Goal: Information Seeking & Learning: Learn about a topic

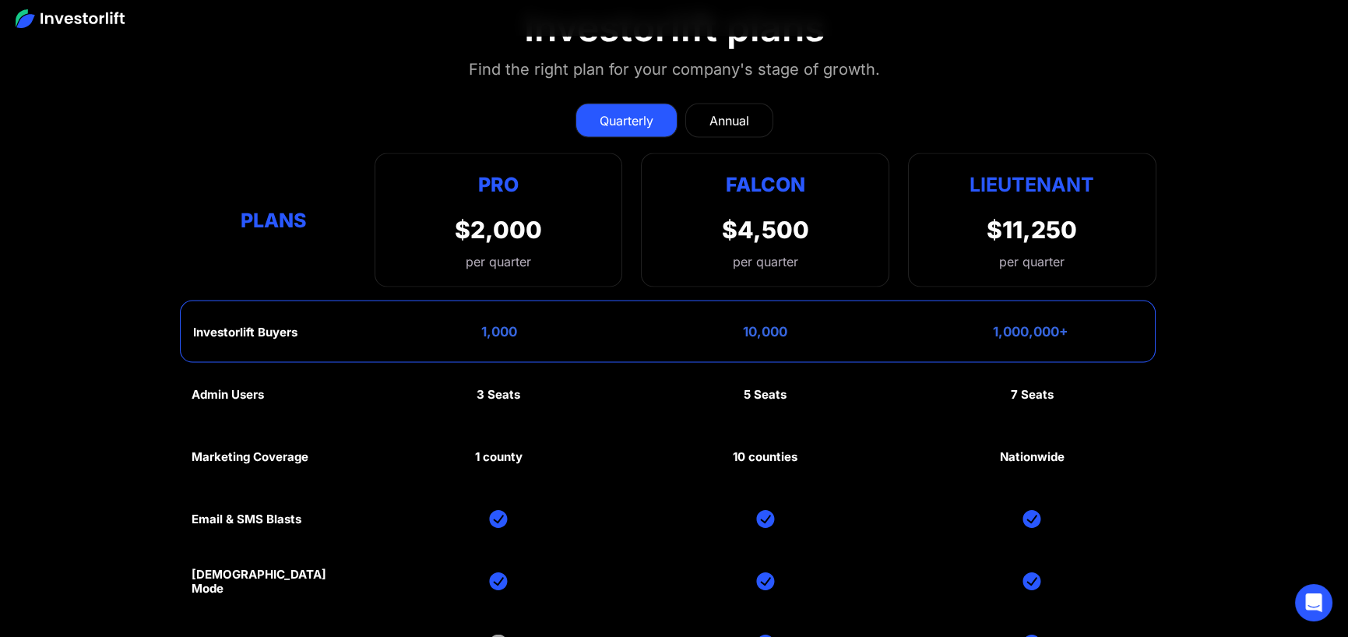
scroll to position [7400, 0]
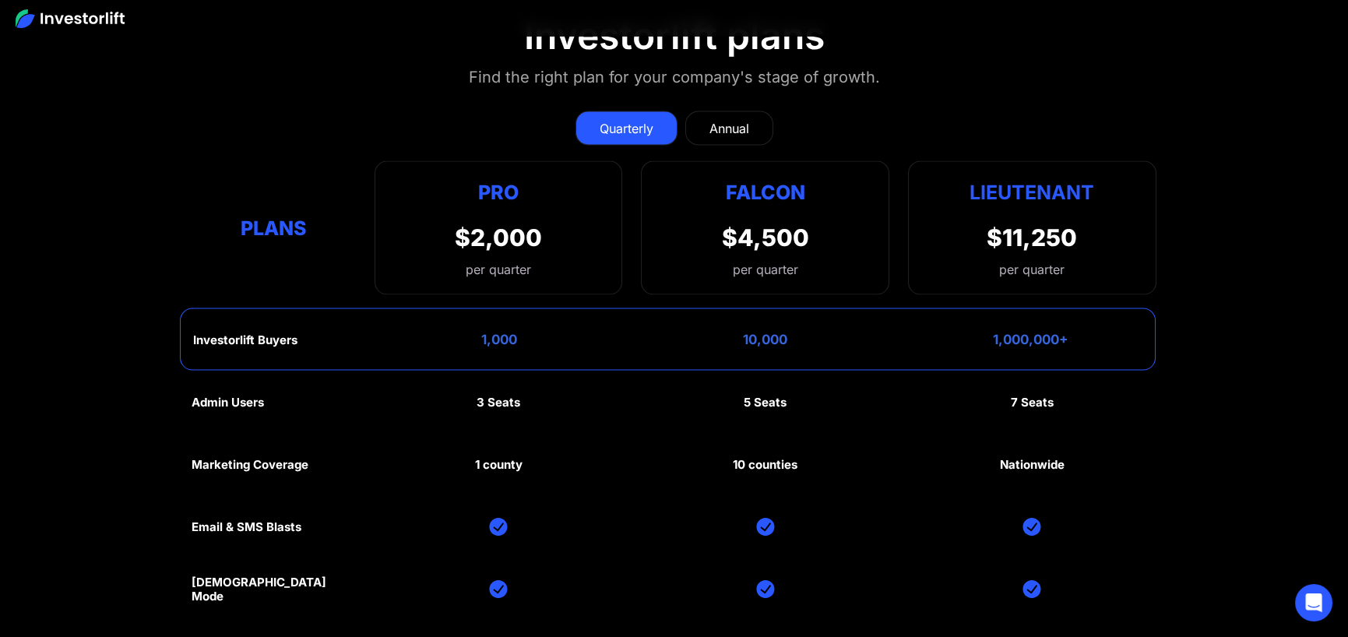
click at [730, 124] on div "Annual" at bounding box center [730, 127] width 40 height 19
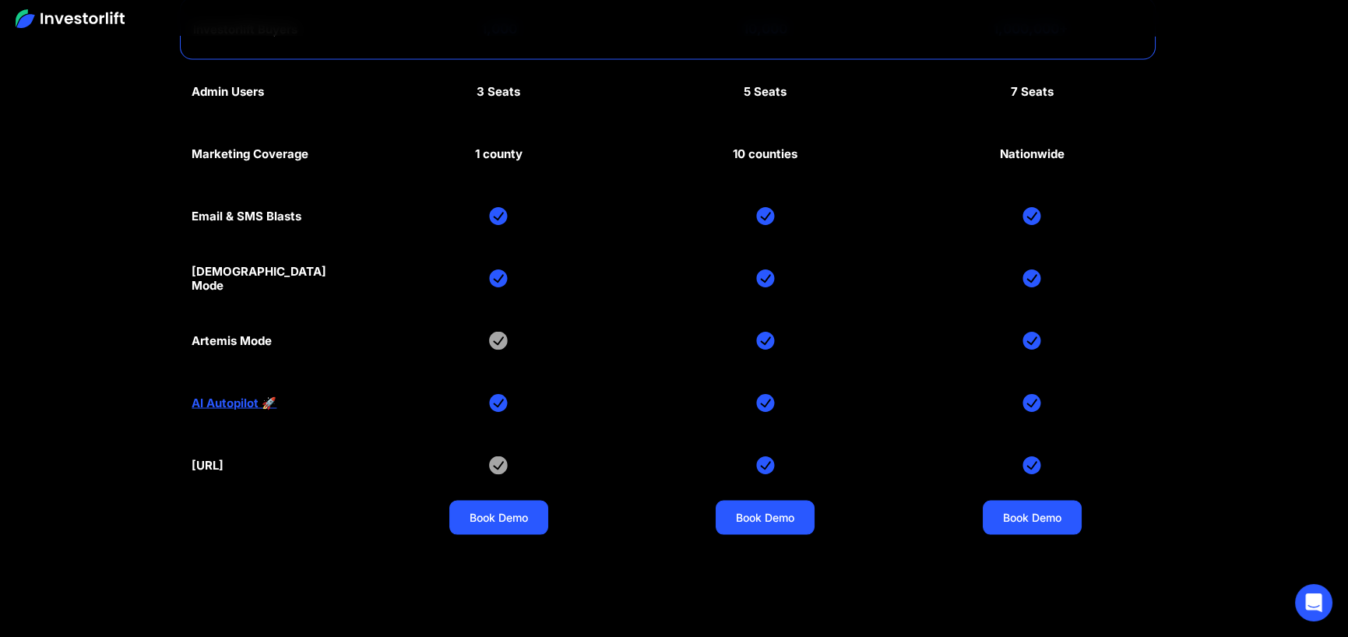
scroll to position [7711, 0]
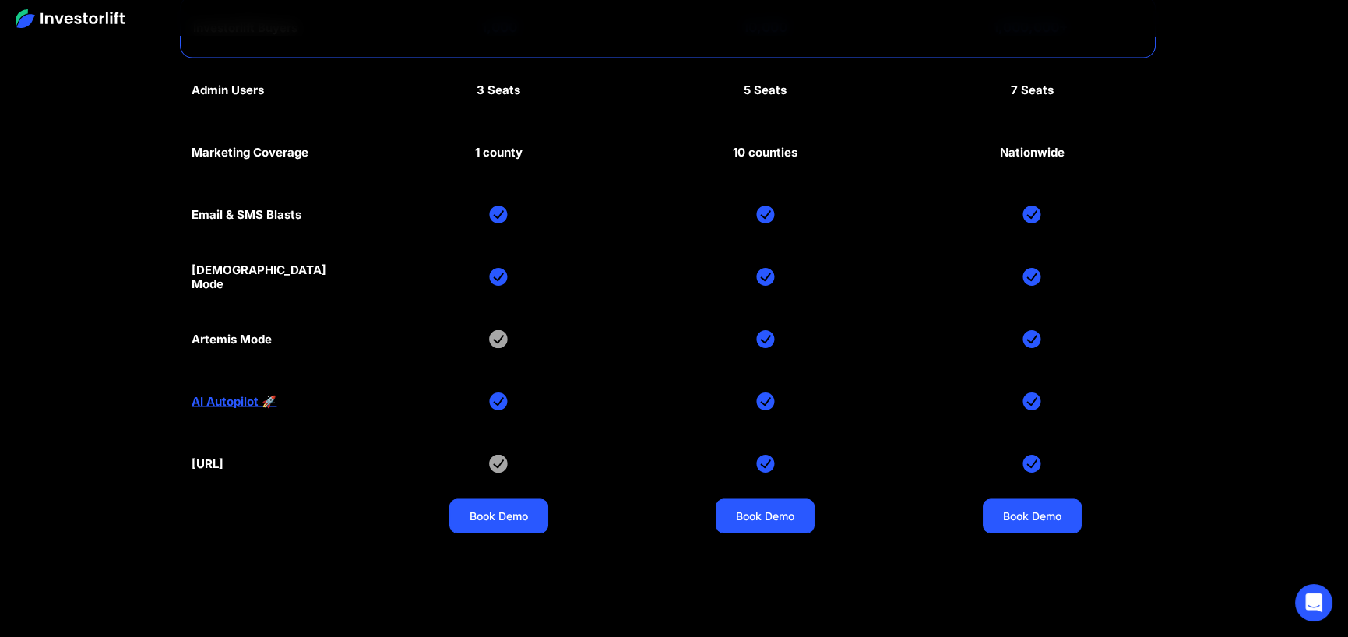
click at [223, 396] on link "AI Autopilot 🚀" at bounding box center [234, 402] width 85 height 14
click at [270, 456] on div "Admin Users 3 Seats 5 Seats 7 Seats Marketing Coverage 1 county 10 counties Nat…" at bounding box center [674, 308] width 964 height 498
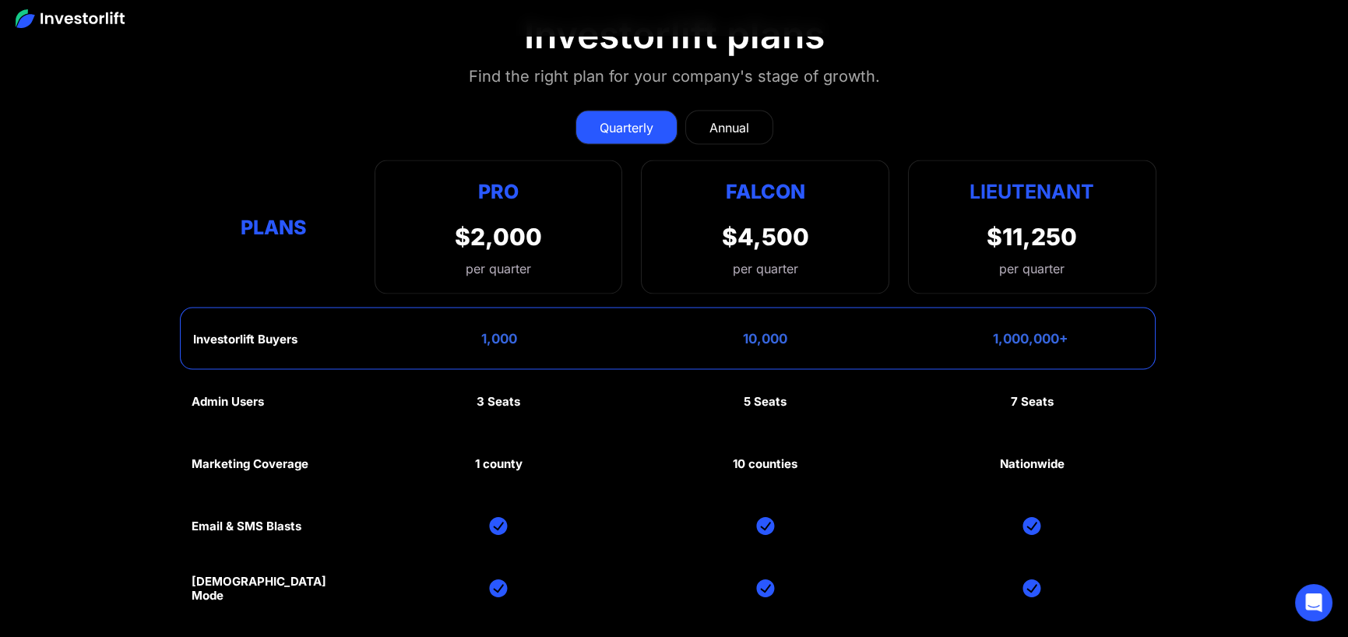
scroll to position [7400, 0]
click at [735, 118] on div "Annual" at bounding box center [730, 127] width 40 height 19
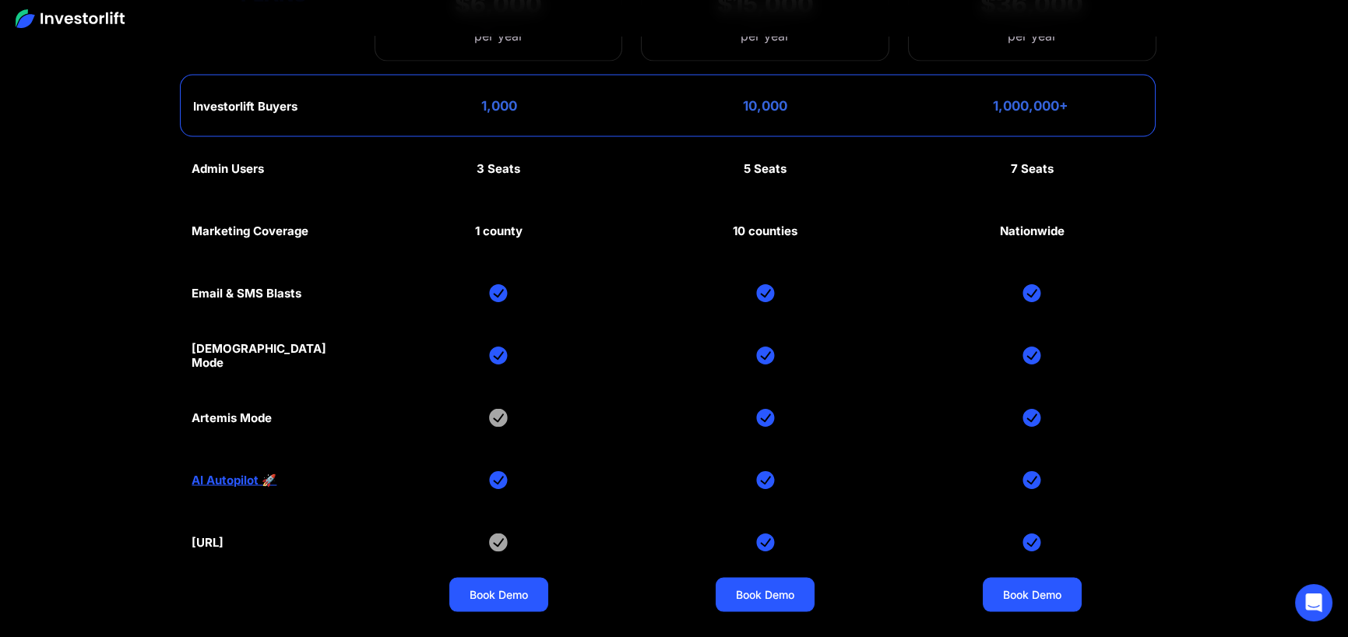
scroll to position [7632, 0]
drag, startPoint x: 804, startPoint y: 227, endPoint x: 717, endPoint y: 230, distance: 86.5
click at [717, 230] on div "Admin Users 3 Seats 5 Seats 7 Seats Marketing Coverage 1 county 10 counties Nat…" at bounding box center [674, 388] width 964 height 498
drag, startPoint x: 802, startPoint y: 157, endPoint x: 731, endPoint y: 157, distance: 70.9
click at [731, 157] on div "Admin Users 3 Seats 5 Seats 7 Seats Marketing Coverage 1 county 10 counties Nat…" at bounding box center [674, 388] width 964 height 498
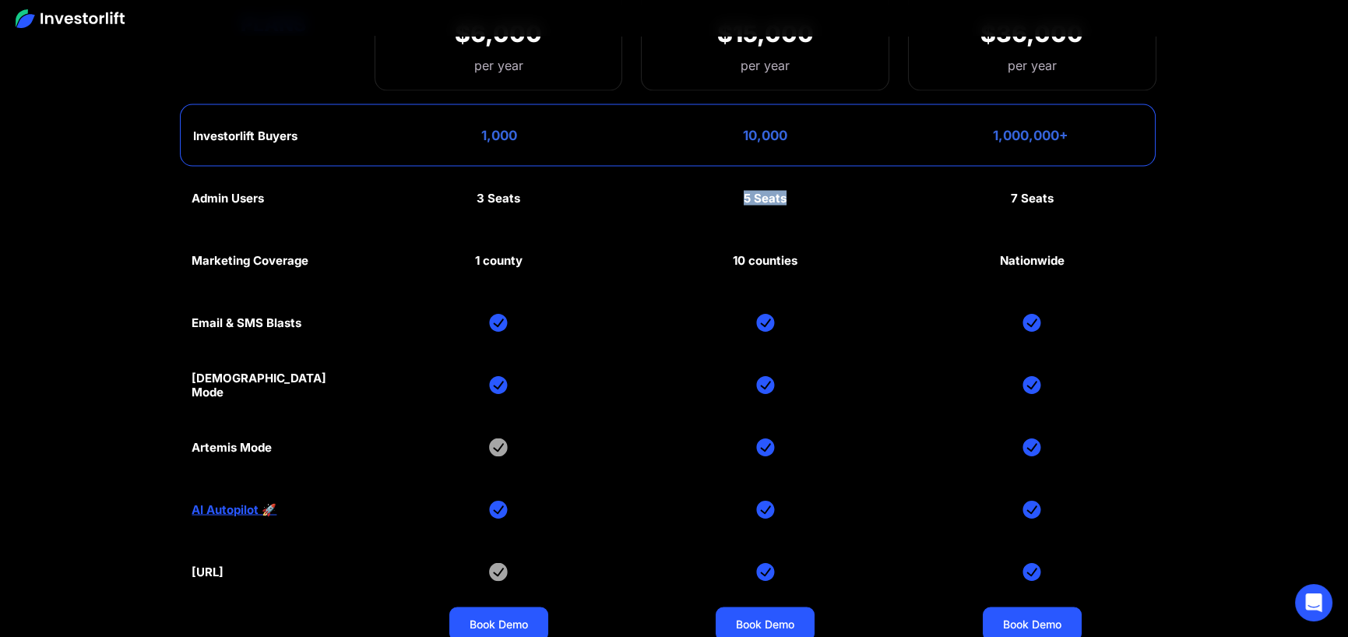
scroll to position [7633, 0]
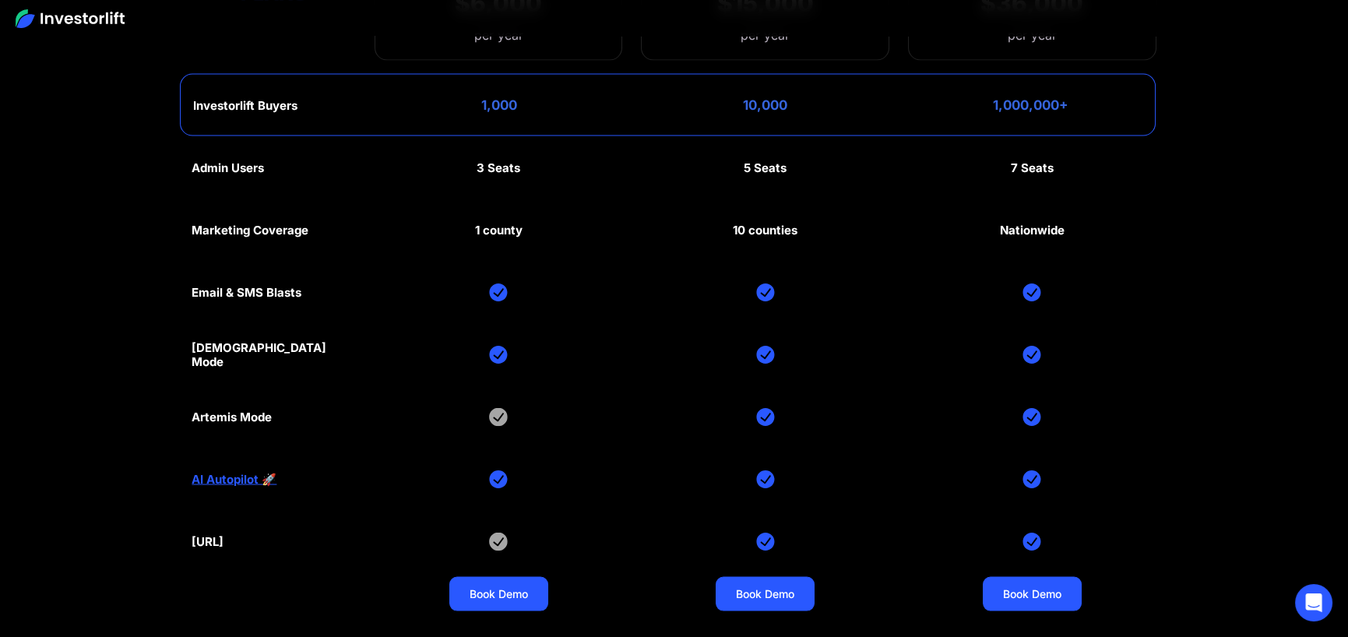
click at [1284, 299] on section "Investorlift plans Find the right plan for your company's stage of growth. Quar…" at bounding box center [674, 196] width 1348 height 910
click at [1156, 281] on section "Investorlift plans Find the right plan for your company's stage of growth. Quar…" at bounding box center [674, 196] width 1348 height 910
click at [266, 473] on link "AI Autopilot 🚀" at bounding box center [234, 480] width 85 height 14
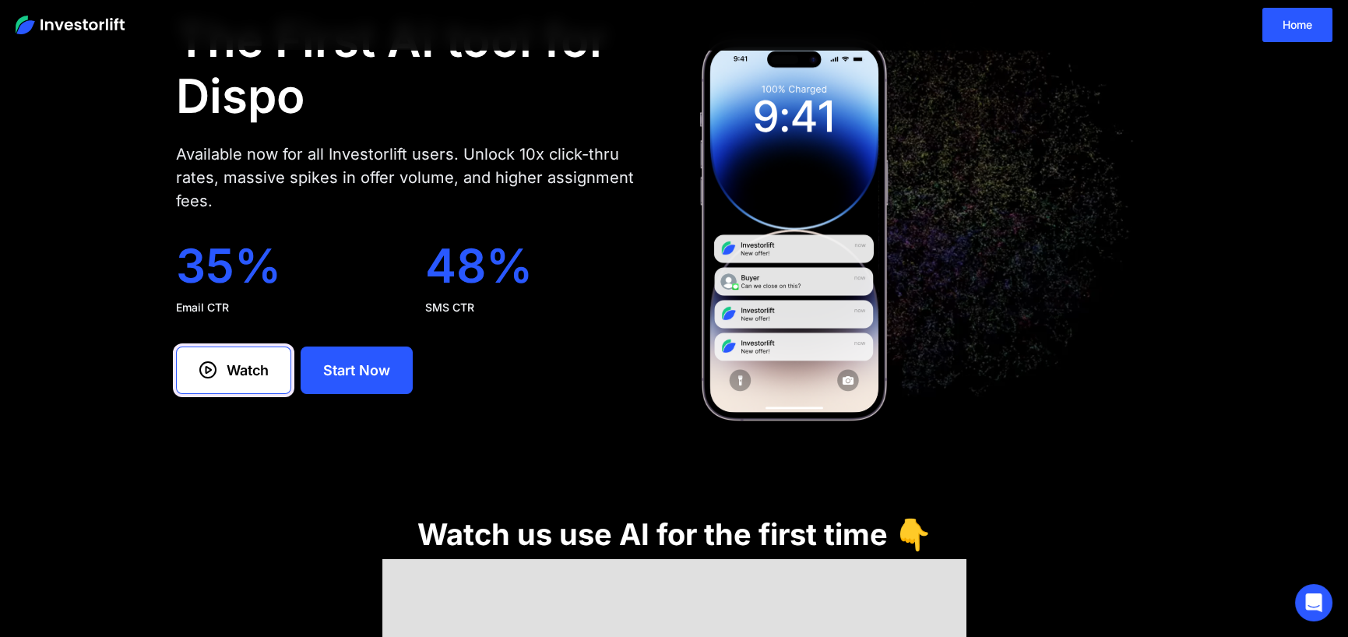
click at [231, 373] on div "Watch" at bounding box center [248, 370] width 42 height 21
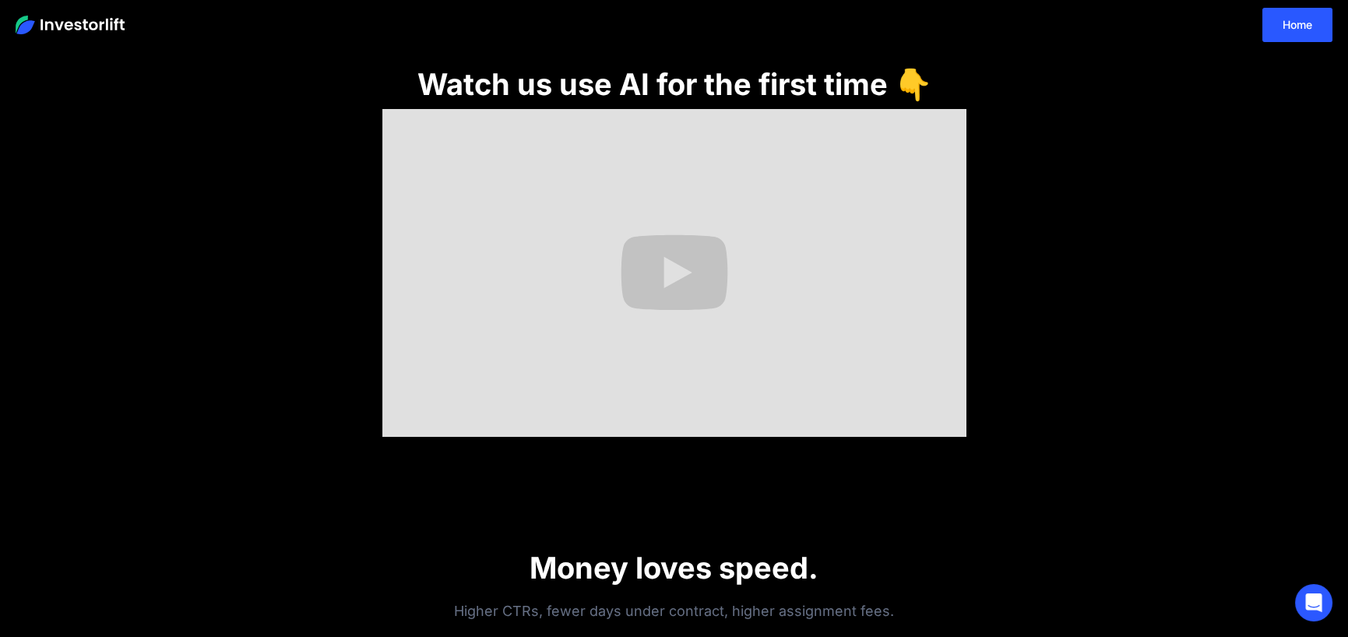
scroll to position [530, 0]
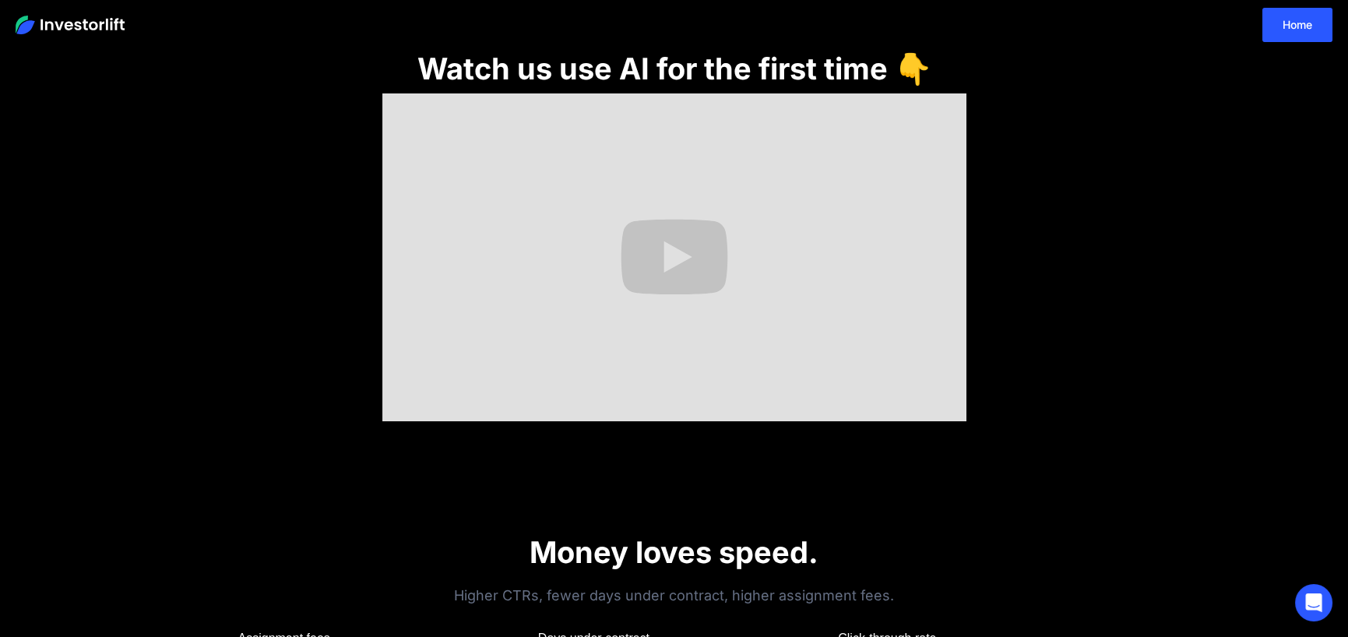
scroll to position [545, 0]
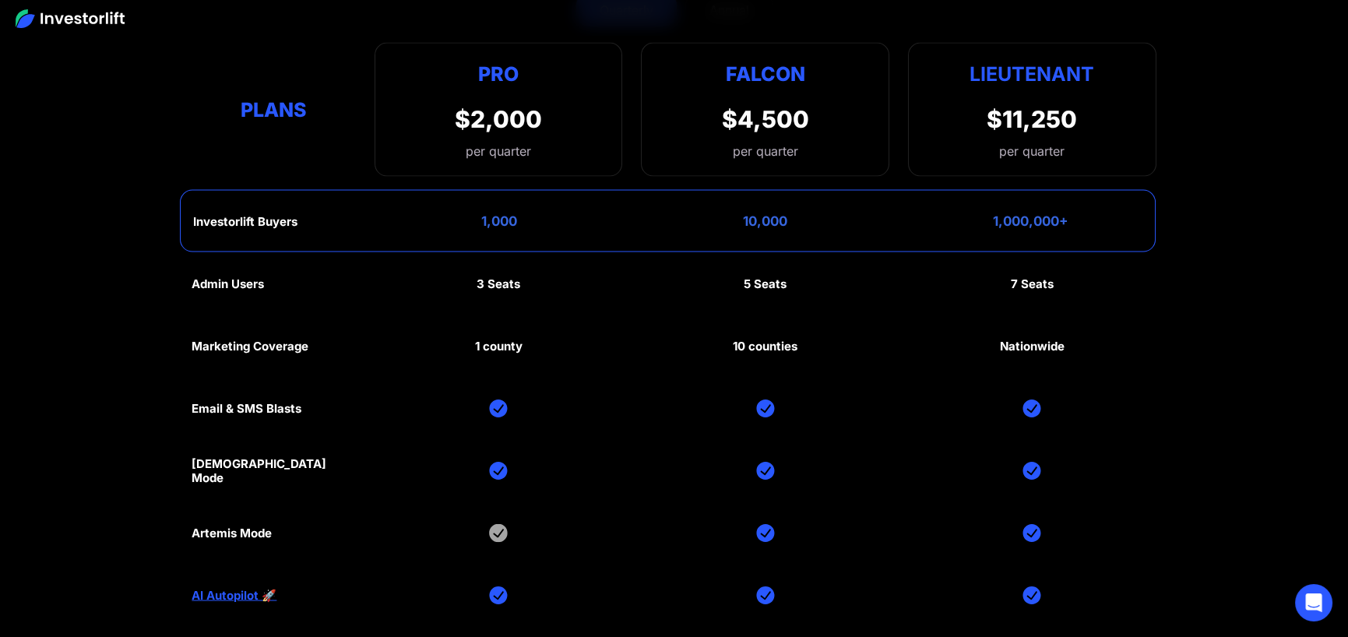
scroll to position [7476, 0]
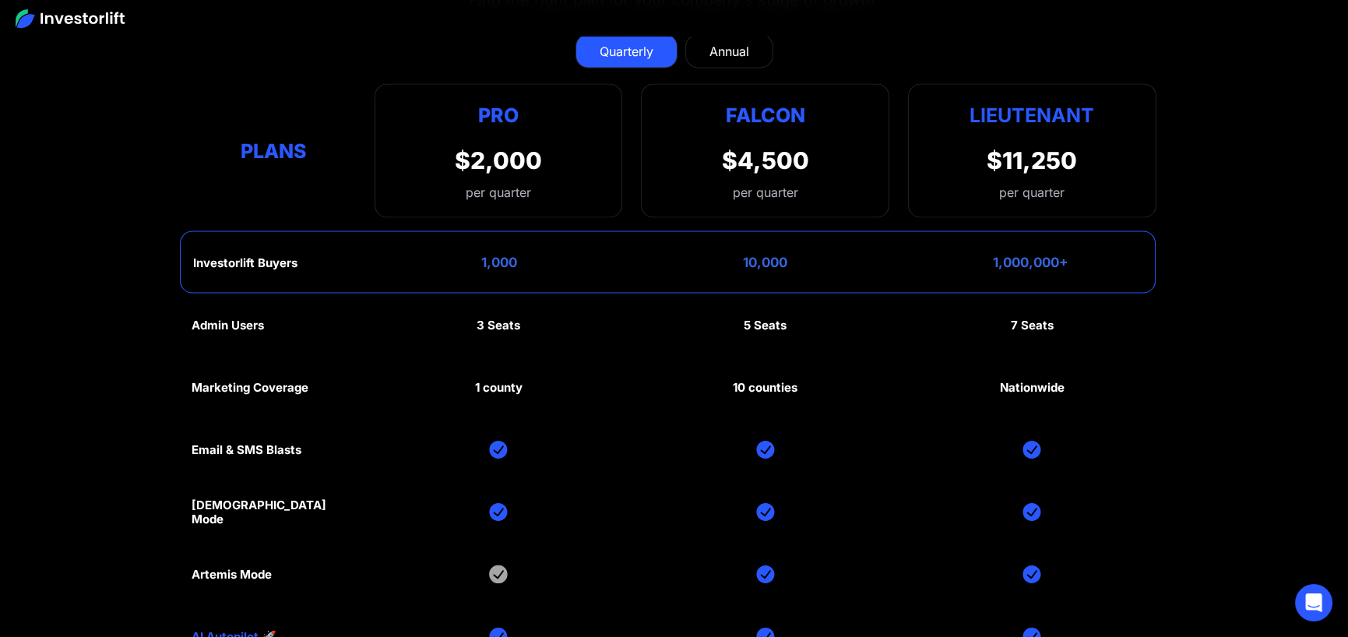
click at [740, 48] on div "Annual" at bounding box center [730, 51] width 40 height 19
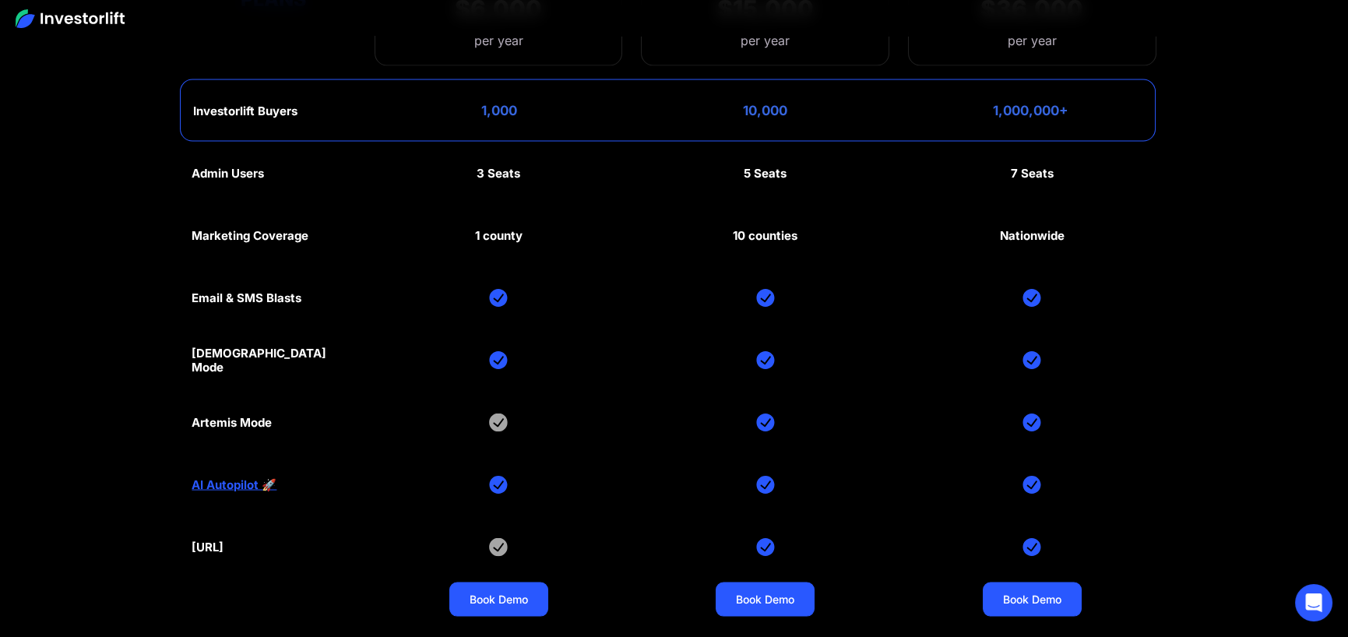
scroll to position [7631, 0]
